Goal: Task Accomplishment & Management: Use online tool/utility

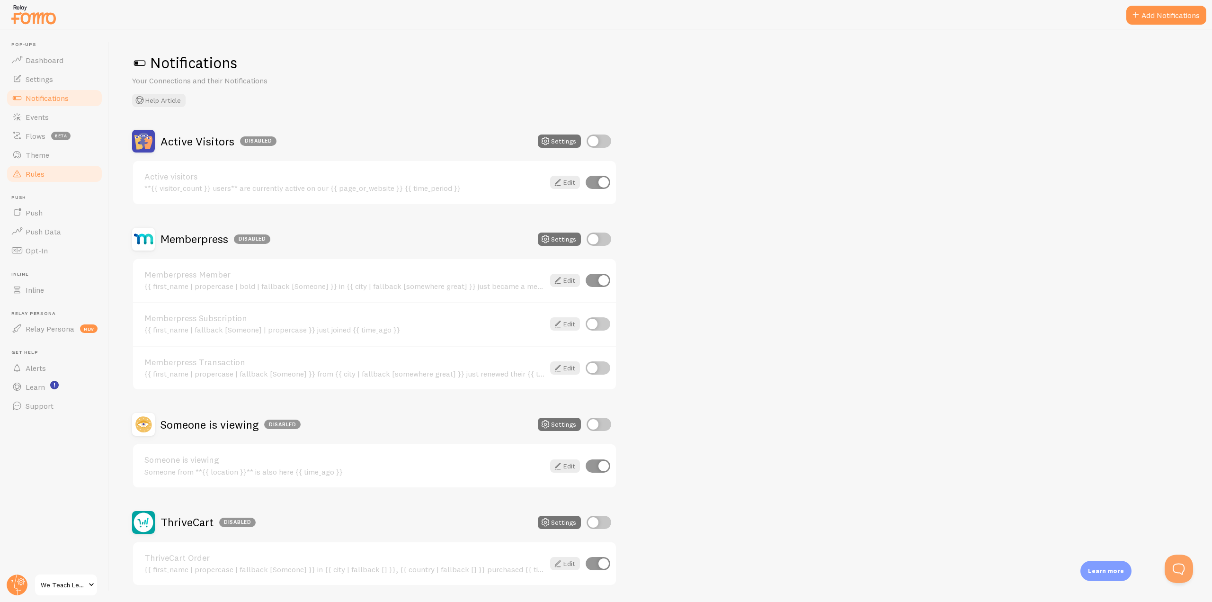
click at [86, 177] on link "Rules" at bounding box center [55, 173] width 98 height 19
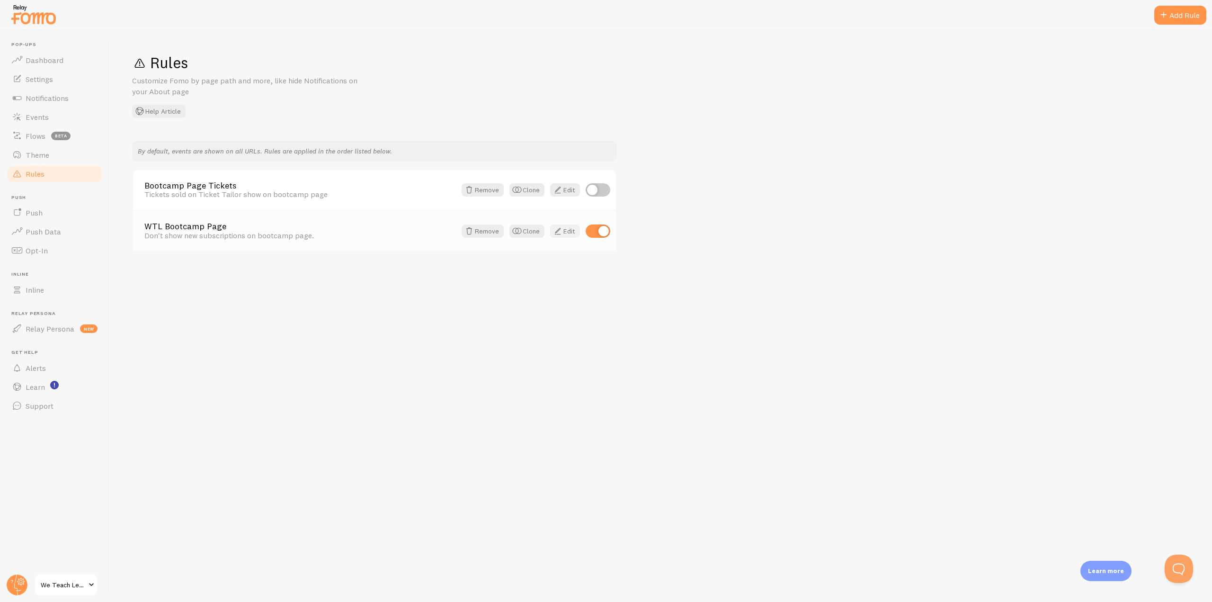
click at [559, 233] on span at bounding box center [557, 230] width 11 height 11
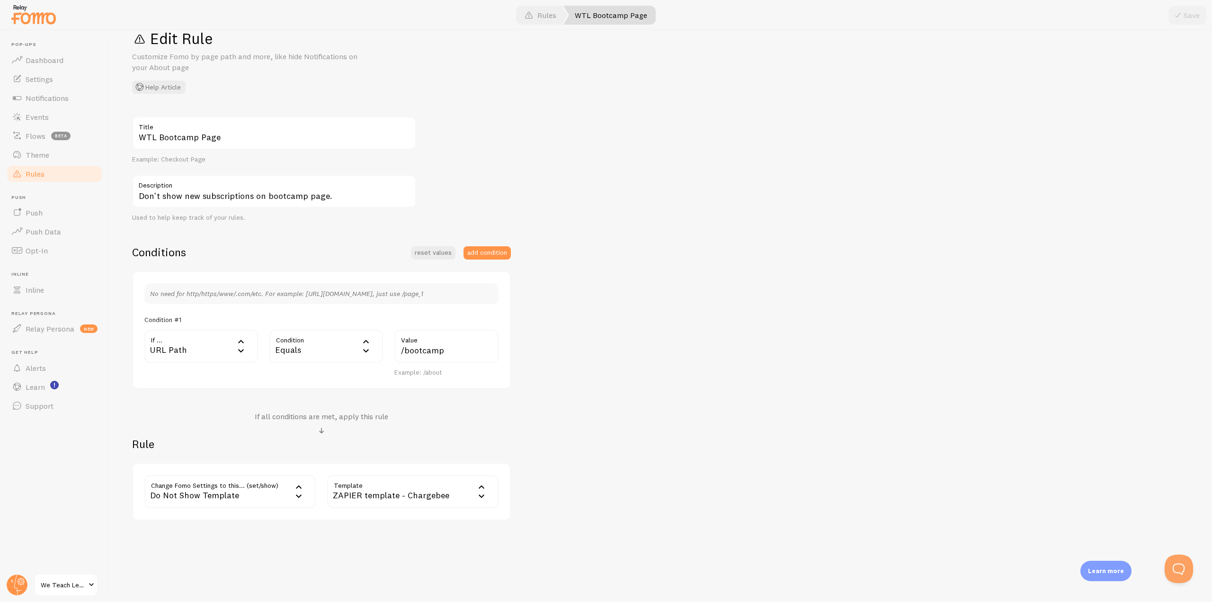
scroll to position [26, 0]
click at [204, 349] on div "URL Path" at bounding box center [201, 344] width 114 height 33
click at [211, 388] on li "URL Parameter" at bounding box center [201, 391] width 112 height 17
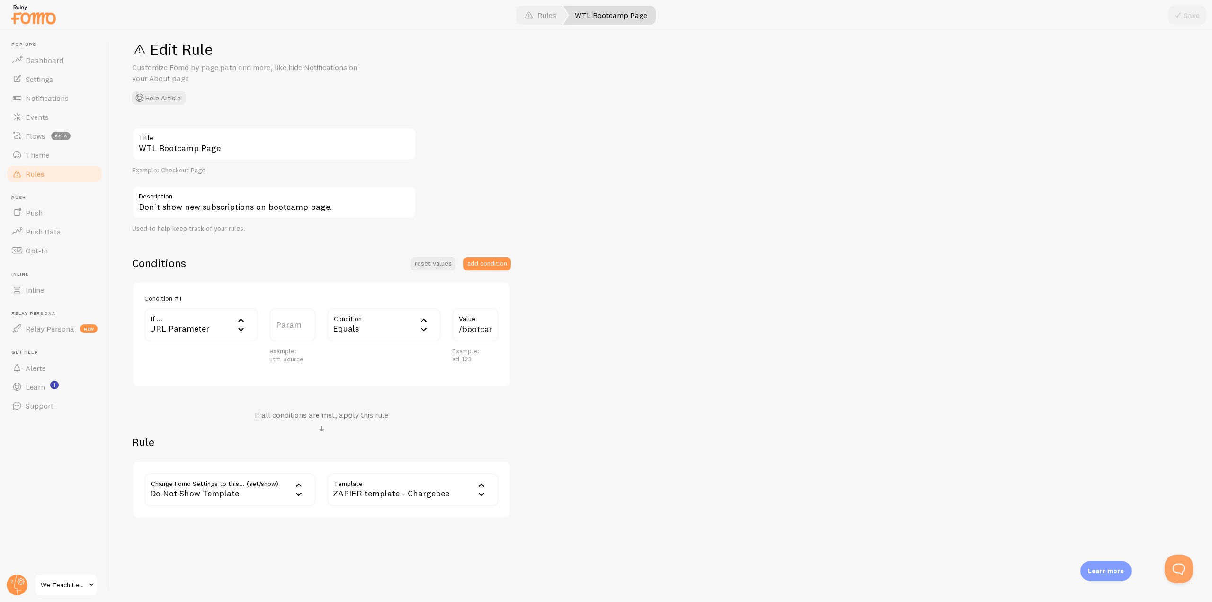
scroll to position [13, 0]
click at [206, 326] on div "URL Parameter" at bounding box center [201, 324] width 114 height 33
click at [216, 405] on li "URL Host" at bounding box center [201, 406] width 112 height 17
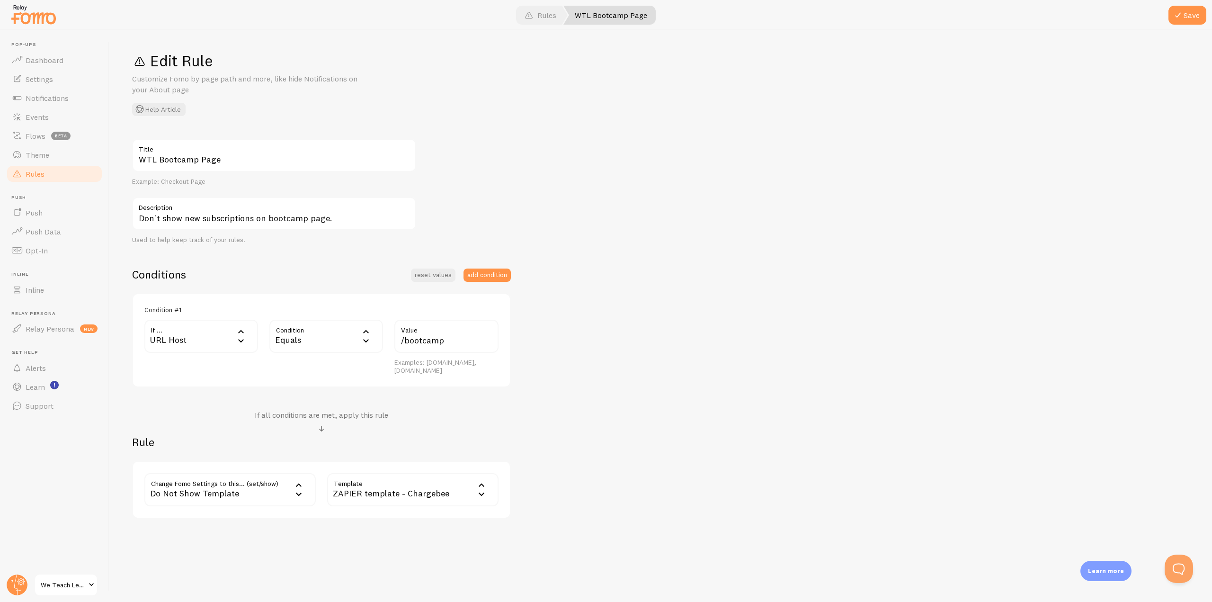
click at [211, 336] on div "URL Host" at bounding box center [201, 336] width 114 height 33
click at [228, 360] on li "URL Path" at bounding box center [201, 357] width 112 height 17
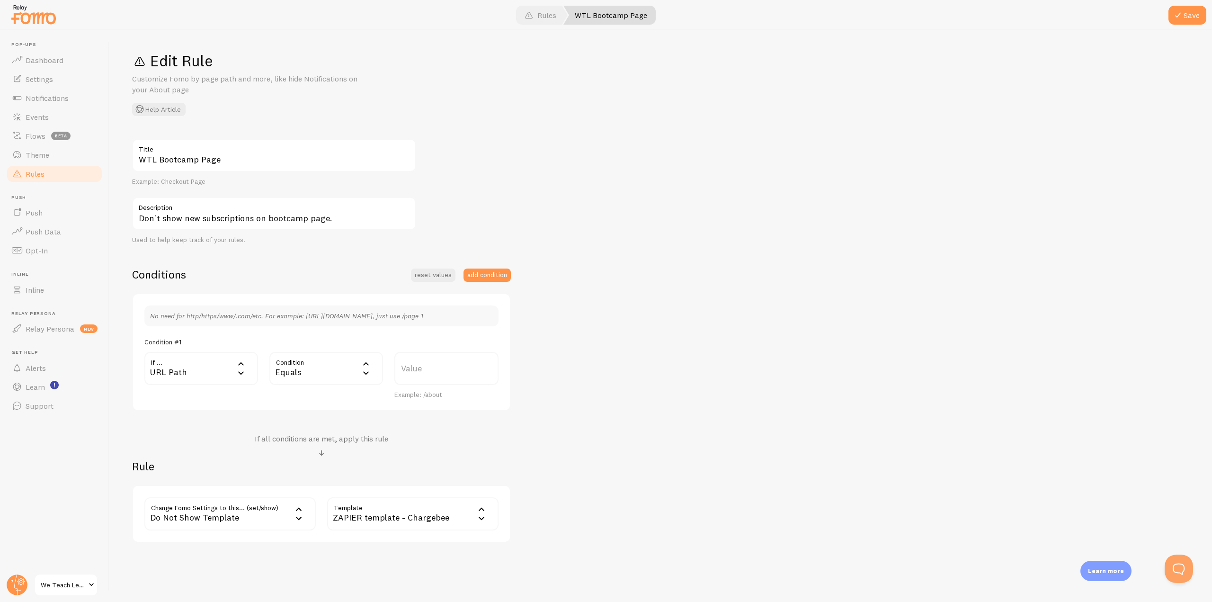
click at [336, 364] on div "Equals" at bounding box center [326, 368] width 114 height 33
click at [343, 441] on li "Contains" at bounding box center [326, 447] width 112 height 17
click at [432, 372] on label "Value" at bounding box center [446, 368] width 104 height 33
click at [432, 372] on input "Value" at bounding box center [446, 368] width 104 height 33
type input "/bootcamp"
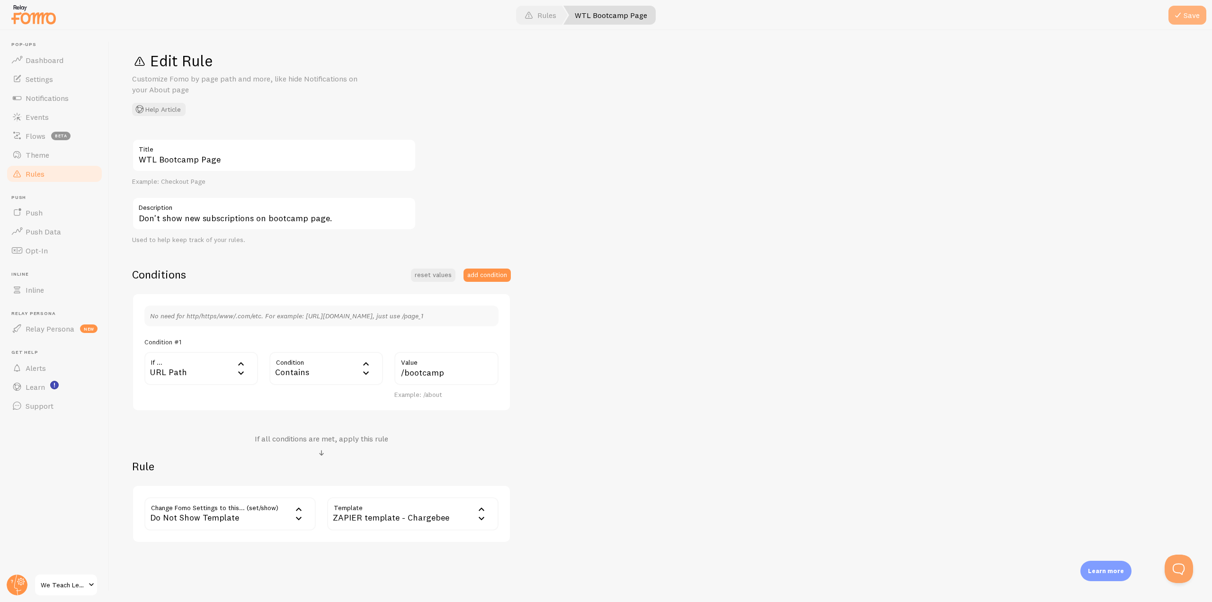
click at [1201, 15] on button "Save" at bounding box center [1188, 15] width 38 height 19
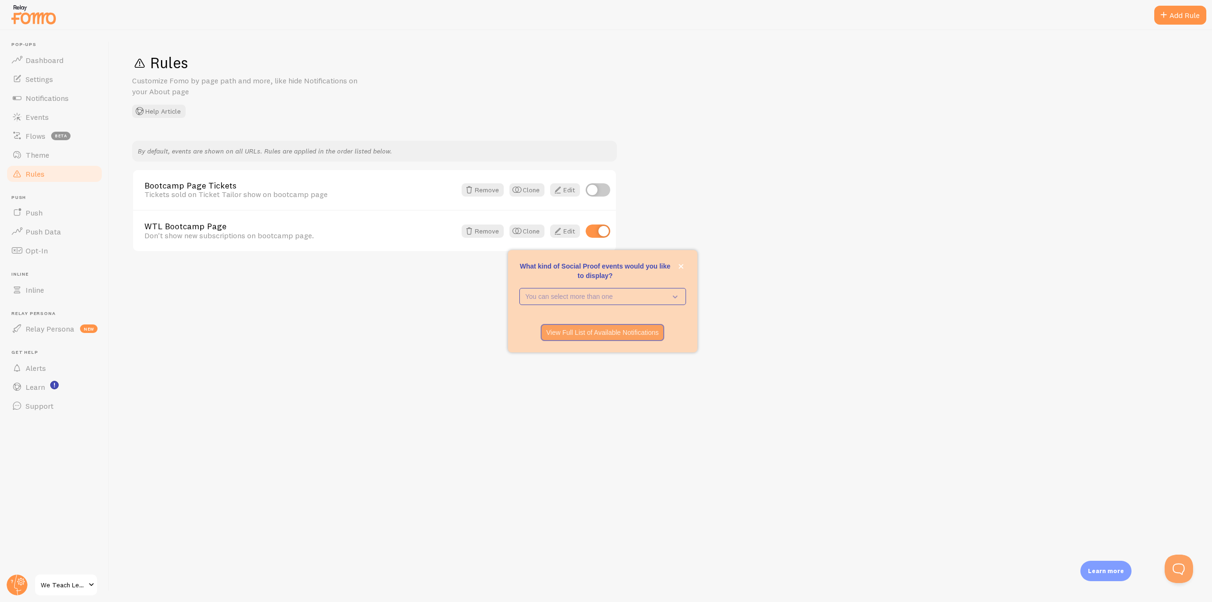
click at [630, 550] on div "Rules Customize Fomo by page path and more, like hide Notifications on your Abo…" at bounding box center [660, 316] width 1103 height 572
click at [675, 266] on p "What kind of Social Proof events would you like to display?" at bounding box center [602, 270] width 167 height 19
drag, startPoint x: 680, startPoint y: 265, endPoint x: 644, endPoint y: 266, distance: 35.5
click at [680, 265] on icon "close," at bounding box center [681, 266] width 5 height 5
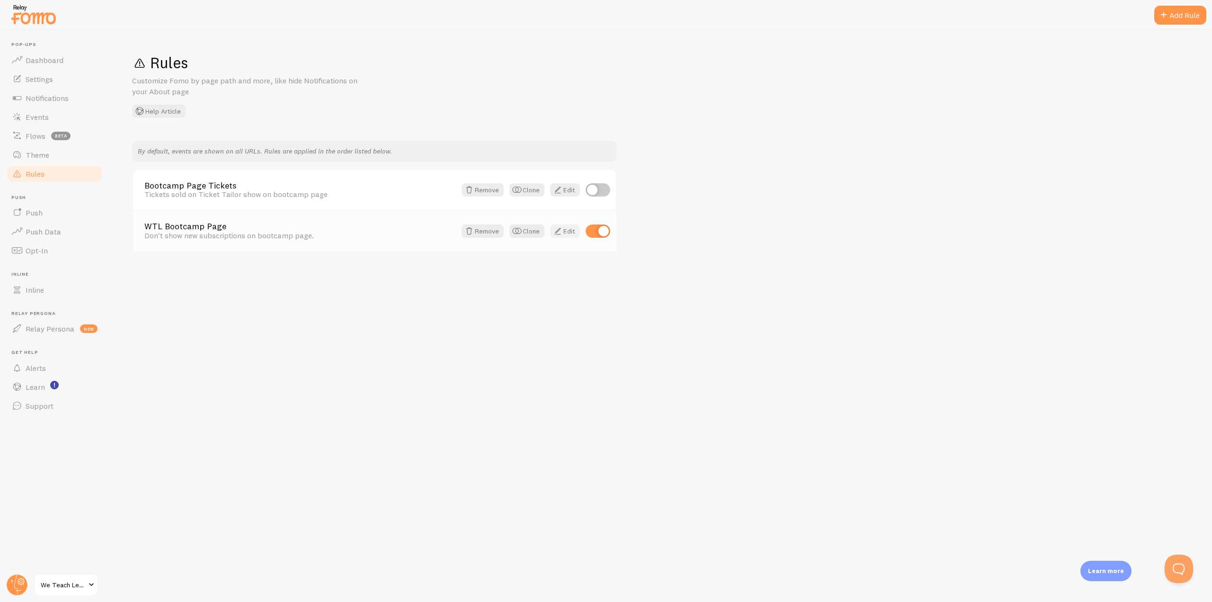
click at [563, 231] on link "Edit" at bounding box center [565, 230] width 30 height 13
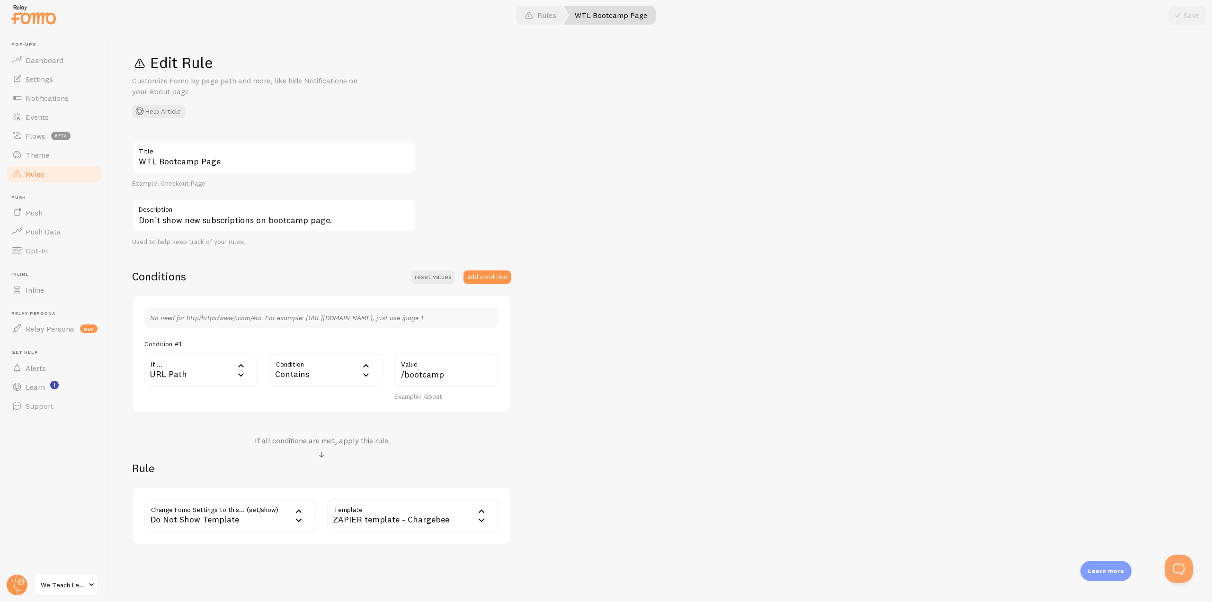
click at [297, 511] on icon at bounding box center [299, 510] width 6 height 3
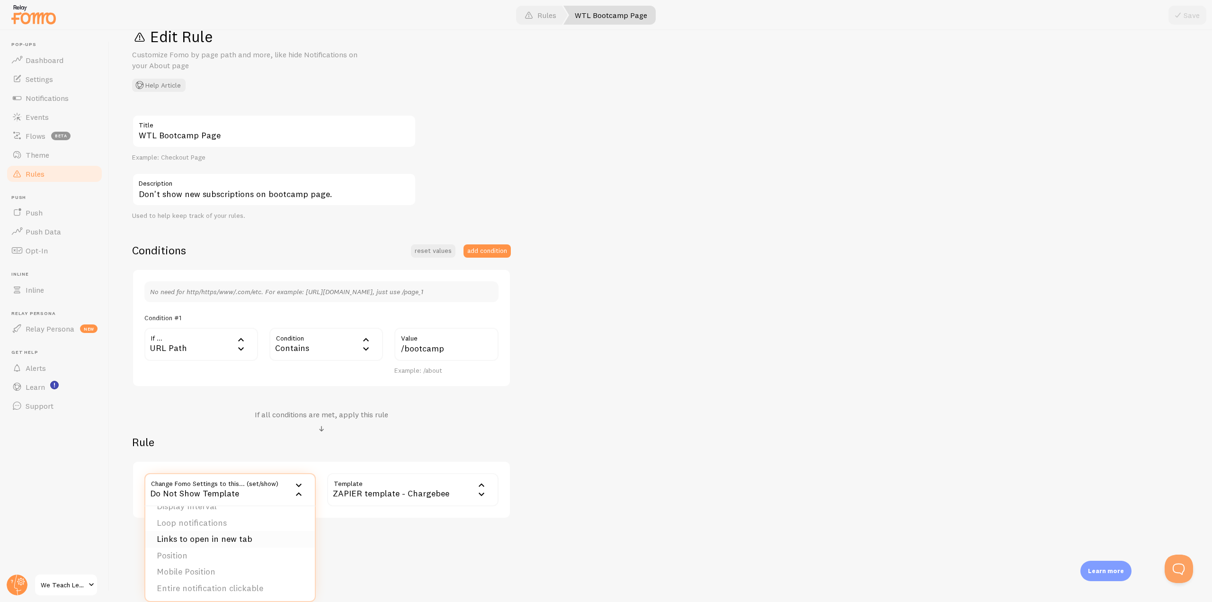
scroll to position [96, 0]
click at [375, 551] on div "Edit Rule Customize Fomo by page path and more, like hide Notifications on your…" at bounding box center [660, 316] width 1103 height 572
